Goal: Information Seeking & Learning: Get advice/opinions

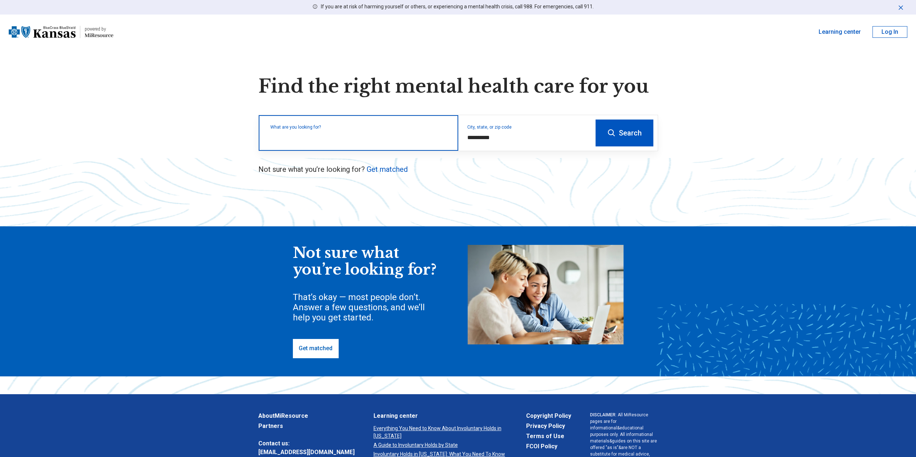
click at [342, 142] on div "What are you looking for?" at bounding box center [358, 133] width 199 height 36
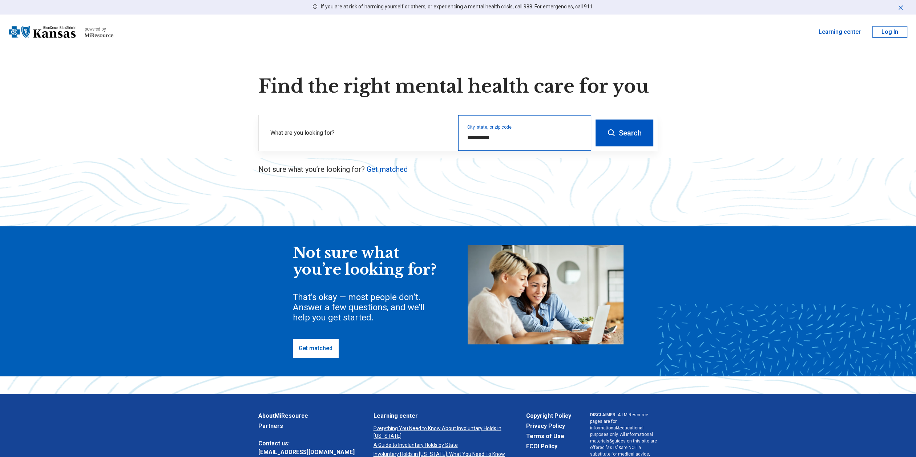
click at [489, 143] on div "**********" at bounding box center [524, 133] width 133 height 36
click at [493, 133] on input "**********" at bounding box center [524, 137] width 115 height 9
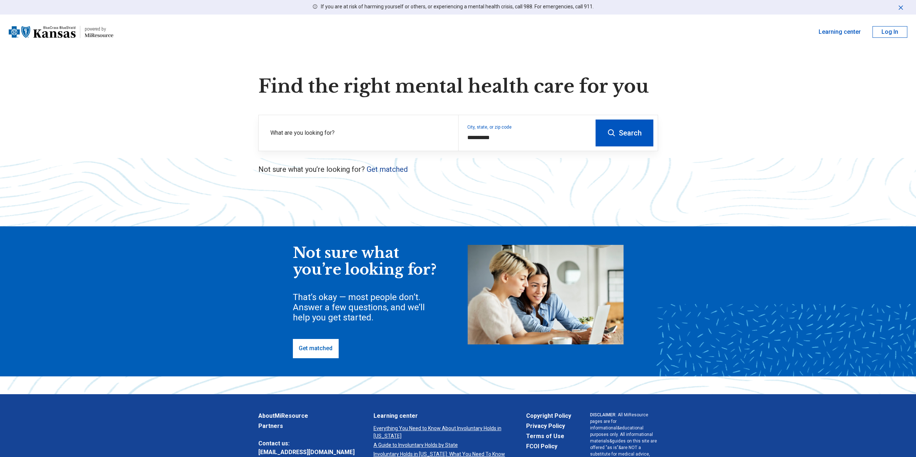
click at [384, 167] on link "Get matched" at bounding box center [386, 169] width 41 height 9
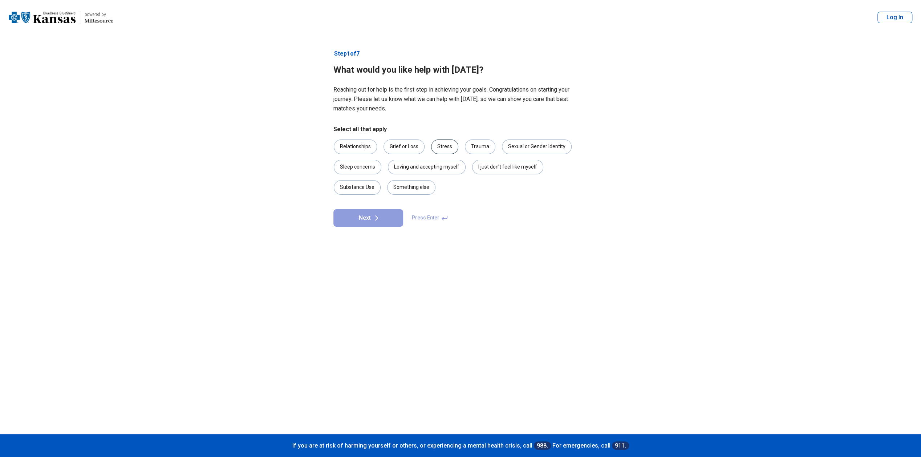
click at [446, 151] on div "Stress" at bounding box center [444, 146] width 27 height 15
click at [381, 215] on button "Next" at bounding box center [368, 217] width 70 height 17
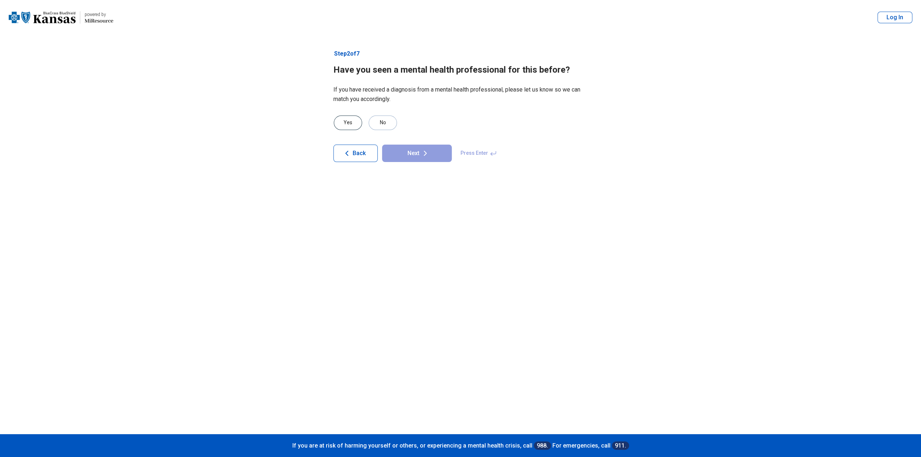
click at [360, 123] on div "Yes" at bounding box center [348, 123] width 28 height 15
click at [417, 153] on button "Next" at bounding box center [417, 153] width 70 height 17
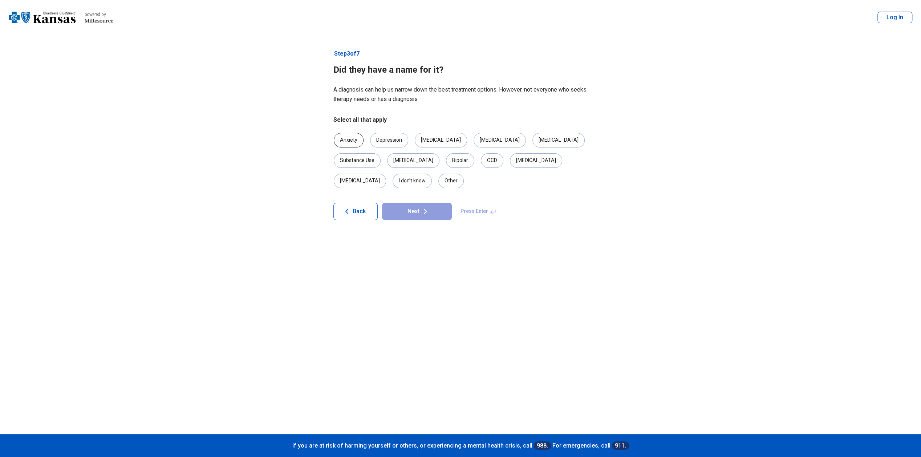
click at [349, 133] on div "Anxiety" at bounding box center [349, 140] width 30 height 15
click at [418, 181] on form "Select all that apply Anxiety [MEDICAL_DATA] [MEDICAL_DATA] [MEDICAL_DATA] [MED…" at bounding box center [460, 168] width 254 height 105
click at [419, 203] on button "Next" at bounding box center [417, 211] width 70 height 17
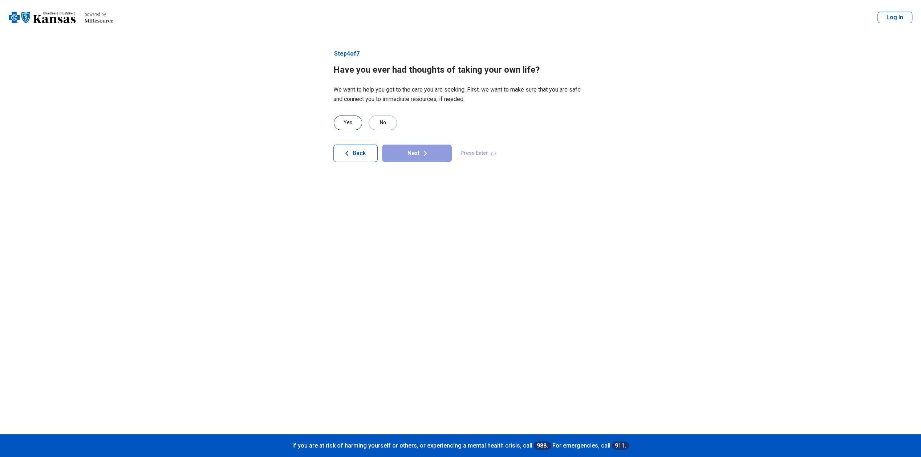
click at [340, 119] on div "Yes" at bounding box center [348, 123] width 28 height 15
click at [398, 150] on button "Next" at bounding box center [417, 153] width 70 height 17
click at [381, 114] on div "No" at bounding box center [383, 113] width 28 height 15
click at [410, 151] on button "Next" at bounding box center [417, 143] width 70 height 17
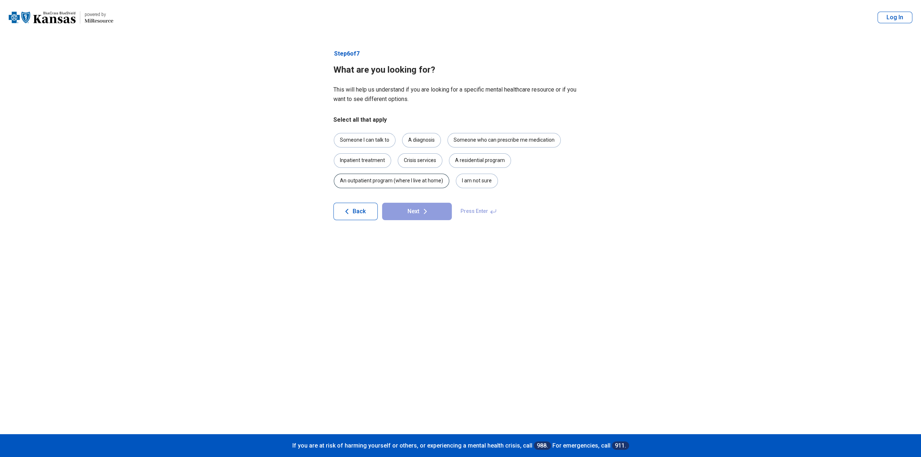
click at [415, 181] on div "An outpatient program (where I live at home)" at bounding box center [392, 181] width 116 height 15
click at [424, 179] on div "An outpatient program (where I live at home)" at bounding box center [392, 181] width 116 height 15
click at [494, 138] on div "Someone who can prescribe me medication" at bounding box center [503, 140] width 113 height 15
click at [361, 138] on div "Someone I can talk to" at bounding box center [365, 140] width 62 height 15
click at [410, 141] on div "A diagnosis" at bounding box center [421, 140] width 39 height 15
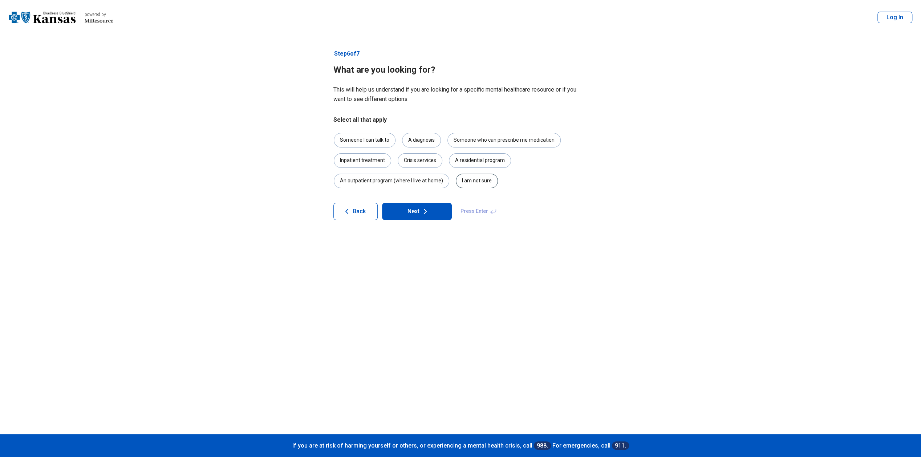
click at [456, 185] on div "I am not sure" at bounding box center [477, 181] width 42 height 15
click at [365, 139] on div "Someone I can talk to" at bounding box center [365, 140] width 62 height 15
click at [431, 137] on div "A diagnosis" at bounding box center [421, 140] width 39 height 15
click at [498, 142] on div "Someone who can prescribe me medication" at bounding box center [503, 140] width 113 height 15
click at [385, 216] on button "Next" at bounding box center [417, 211] width 70 height 17
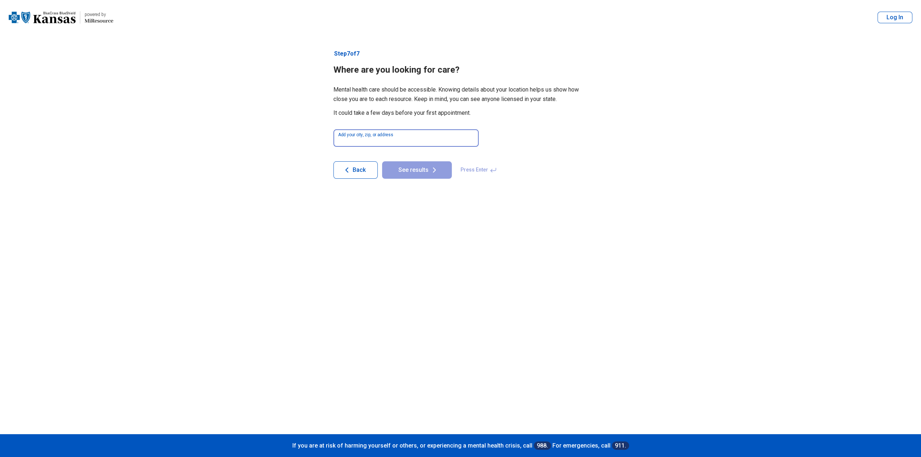
click at [396, 140] on input at bounding box center [405, 137] width 145 height 17
type input "*****"
click at [382, 161] on button "See results" at bounding box center [417, 169] width 70 height 17
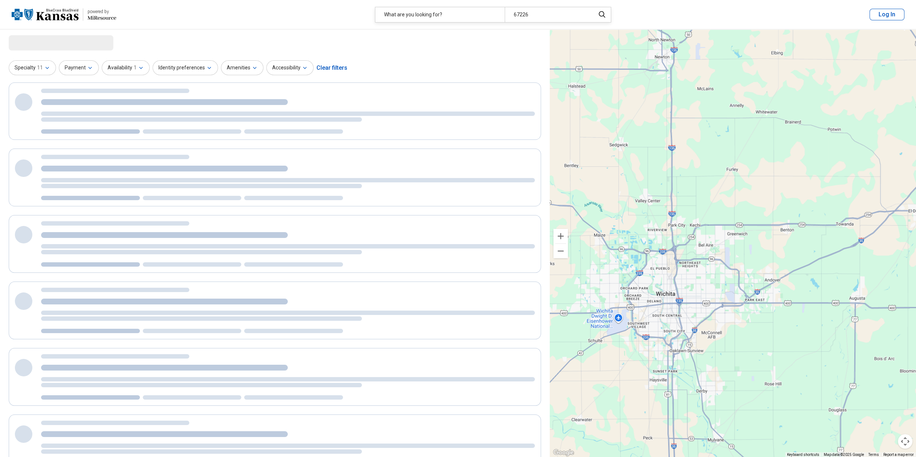
select select "***"
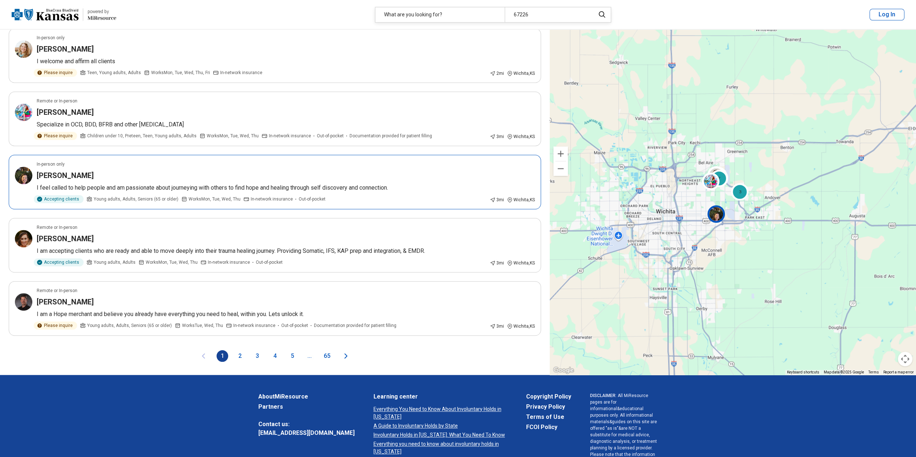
scroll to position [1017, 0]
